Goal: Navigation & Orientation: Find specific page/section

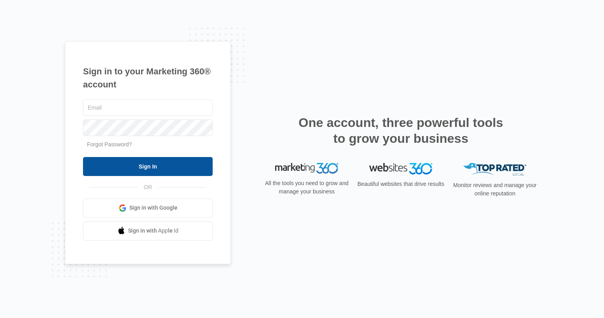
type input "[PERSON_NAME][EMAIL_ADDRESS][DOMAIN_NAME]"
click at [138, 166] on input "Sign In" at bounding box center [148, 166] width 130 height 19
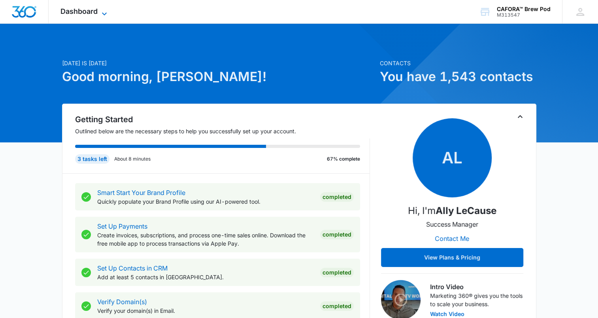
click at [93, 13] on span "Dashboard" at bounding box center [79, 11] width 37 height 8
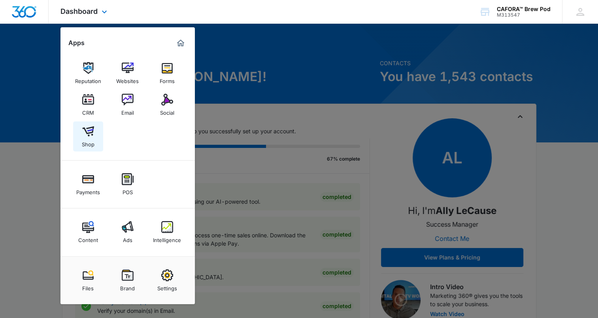
click at [83, 131] on img at bounding box center [88, 131] width 12 height 12
